Goal: Use online tool/utility

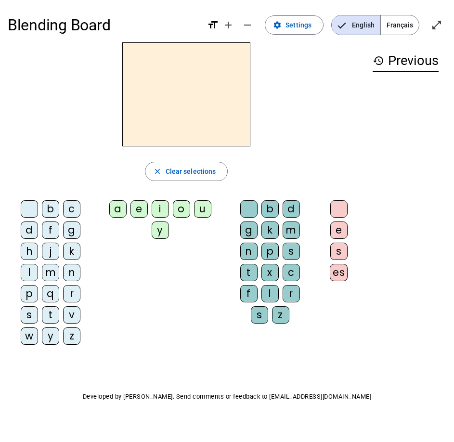
click at [62, 213] on letter-bubble "b" at bounding box center [52, 210] width 21 height 21
click at [263, 213] on div "b" at bounding box center [269, 208] width 17 height 17
click at [345, 224] on div "e" at bounding box center [338, 230] width 17 height 17
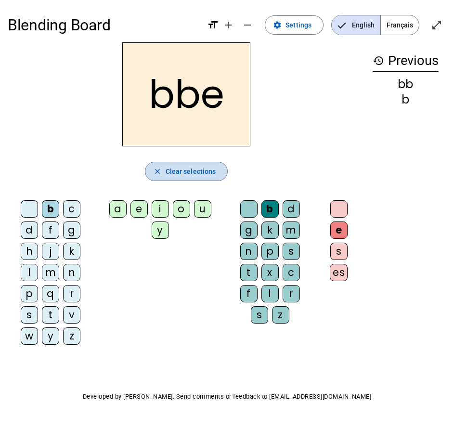
click at [213, 173] on span "Clear selections" at bounding box center [191, 172] width 51 height 12
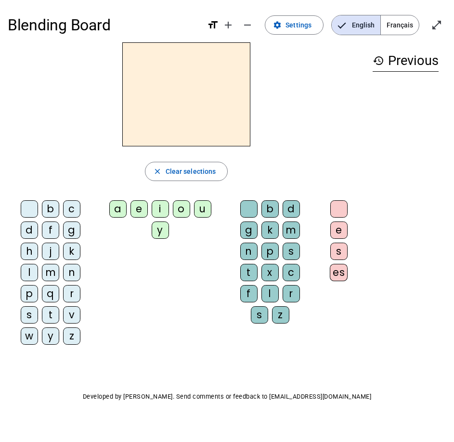
click at [47, 274] on div "m" at bounding box center [50, 272] width 17 height 17
click at [117, 209] on div "a" at bounding box center [117, 208] width 17 height 17
click at [274, 296] on div "l" at bounding box center [269, 293] width 17 height 17
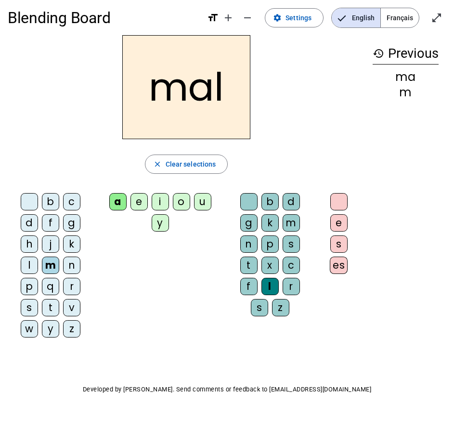
scroll to position [12, 0]
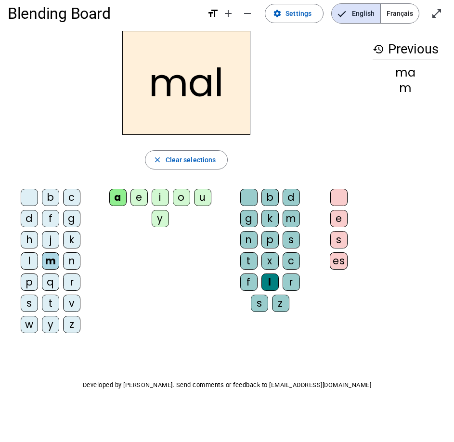
click at [120, 202] on div "a" at bounding box center [117, 197] width 17 height 17
click at [337, 194] on div at bounding box center [338, 197] width 17 height 17
click at [352, 221] on div "e s es" at bounding box center [340, 231] width 41 height 85
click at [338, 224] on div "e" at bounding box center [338, 218] width 17 height 17
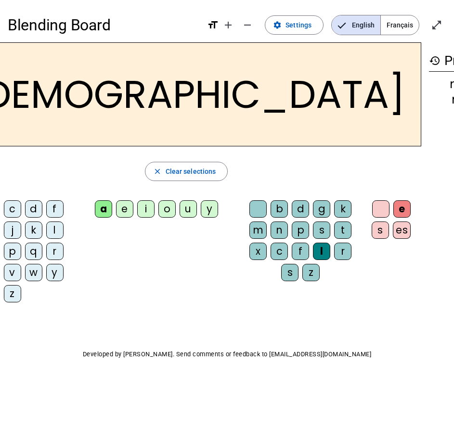
click at [393, 218] on div "e" at bounding box center [401, 208] width 17 height 17
click at [372, 201] on div at bounding box center [380, 208] width 17 height 17
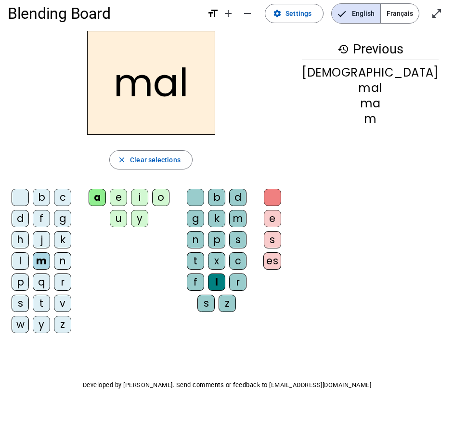
click at [87, 22] on h1 "Blending Board" at bounding box center [104, 13] width 192 height 31
click at [88, 15] on h1 "Blending Board" at bounding box center [104, 13] width 192 height 31
click at [171, 84] on h2 "mal" at bounding box center [151, 83] width 128 height 104
click at [189, 120] on h2 "mal" at bounding box center [151, 83] width 128 height 104
click at [181, 163] on span "Clear selections" at bounding box center [155, 160] width 51 height 12
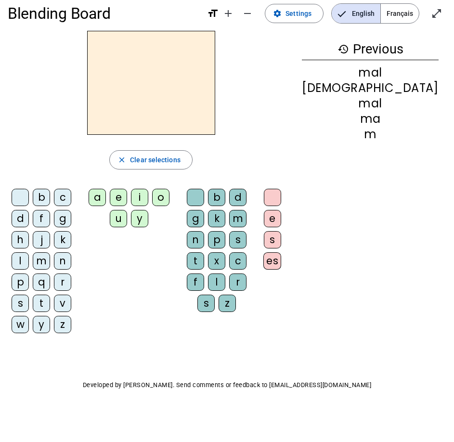
click at [411, 74] on div "mal" at bounding box center [370, 73] width 137 height 12
click at [50, 265] on div "m" at bounding box center [41, 260] width 17 height 17
click at [106, 200] on div "a" at bounding box center [97, 197] width 17 height 17
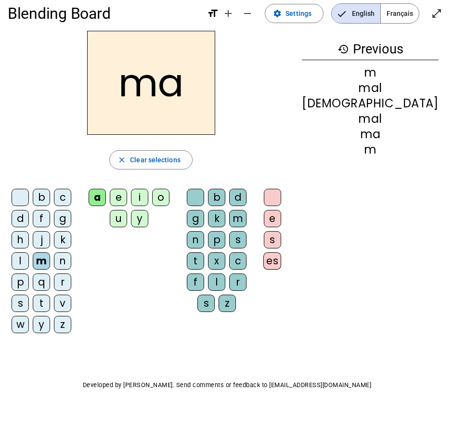
click at [204, 200] on div at bounding box center [195, 197] width 17 height 17
click at [181, 165] on span "Clear selections" at bounding box center [155, 160] width 51 height 12
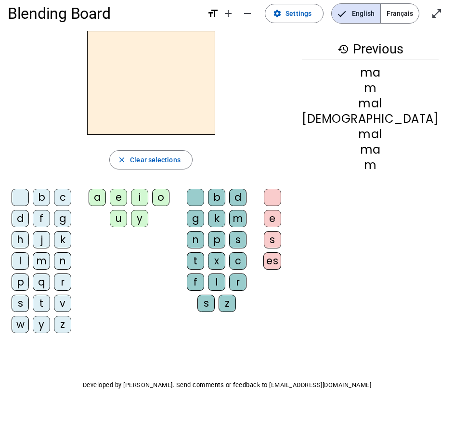
click at [50, 262] on div "m" at bounding box center [41, 260] width 17 height 17
click at [106, 198] on div "a" at bounding box center [97, 197] width 17 height 17
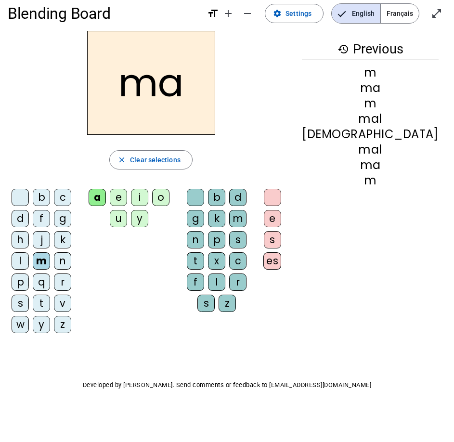
click at [225, 279] on div "l" at bounding box center [216, 282] width 17 height 17
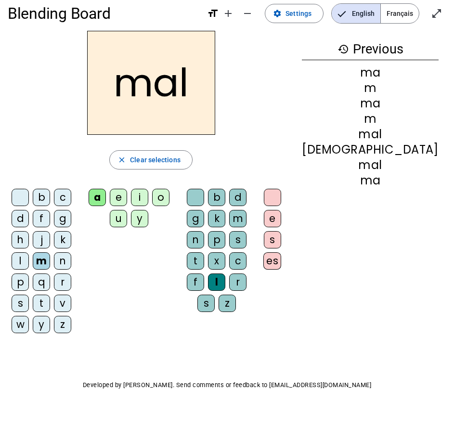
click at [281, 201] on div at bounding box center [272, 197] width 17 height 17
click at [409, 183] on div "ma" at bounding box center [370, 181] width 137 height 12
click at [215, 92] on h2 "mal" at bounding box center [151, 83] width 128 height 104
click at [281, 199] on div at bounding box center [272, 197] width 17 height 17
